Goal: Find specific page/section

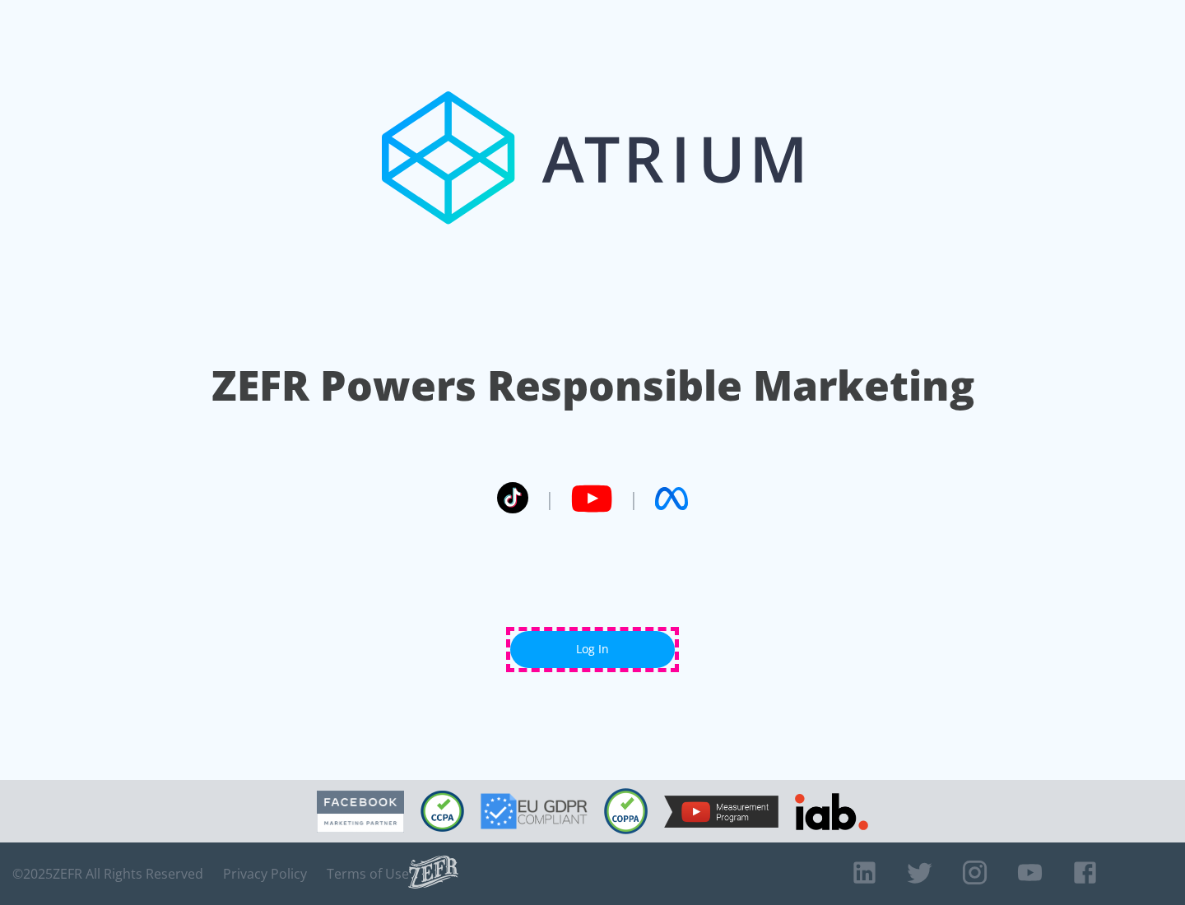
click at [593, 649] on link "Log In" at bounding box center [592, 649] width 165 height 37
